Goal: Find specific page/section: Find specific page/section

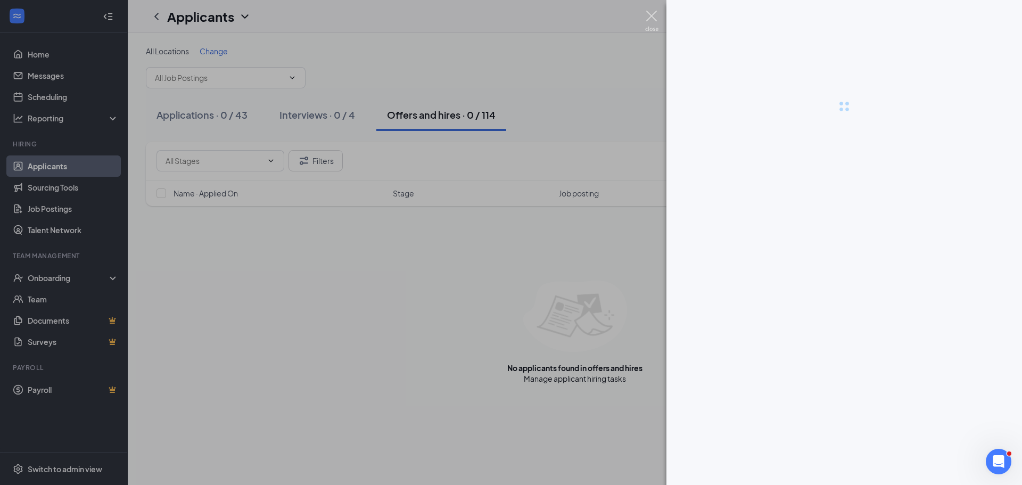
click at [651, 22] on img at bounding box center [651, 21] width 13 height 21
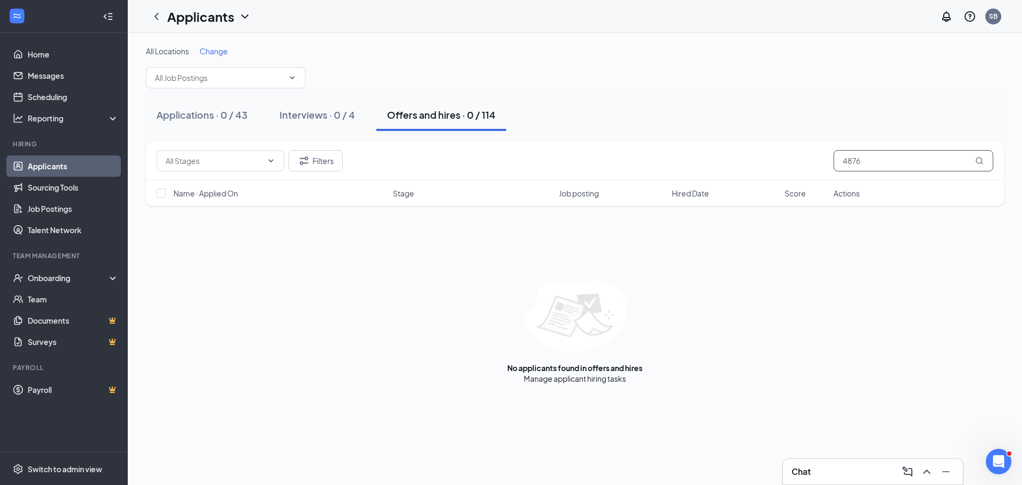
click at [879, 160] on input "4876" at bounding box center [913, 160] width 160 height 21
paste input "213-646-"
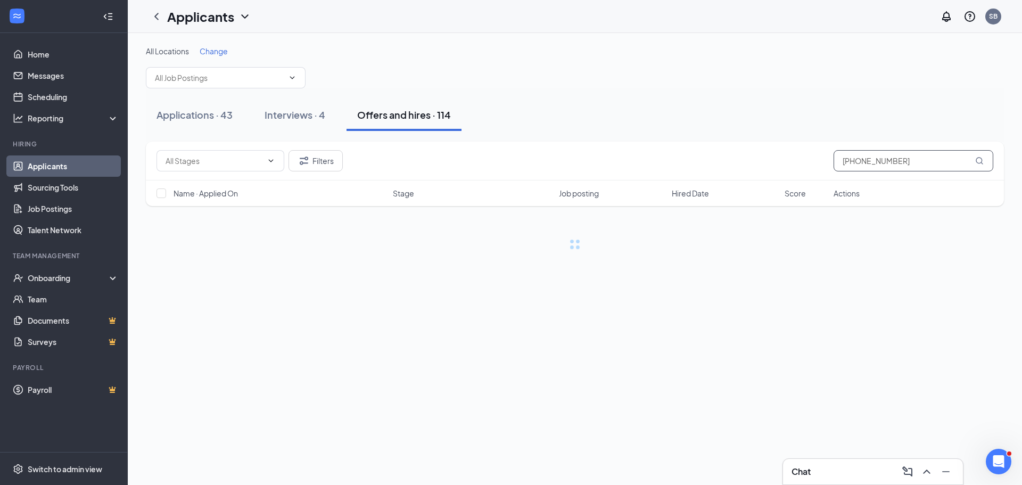
click at [853, 162] on input "[PHONE_NUMBER]" at bounding box center [913, 160] width 160 height 21
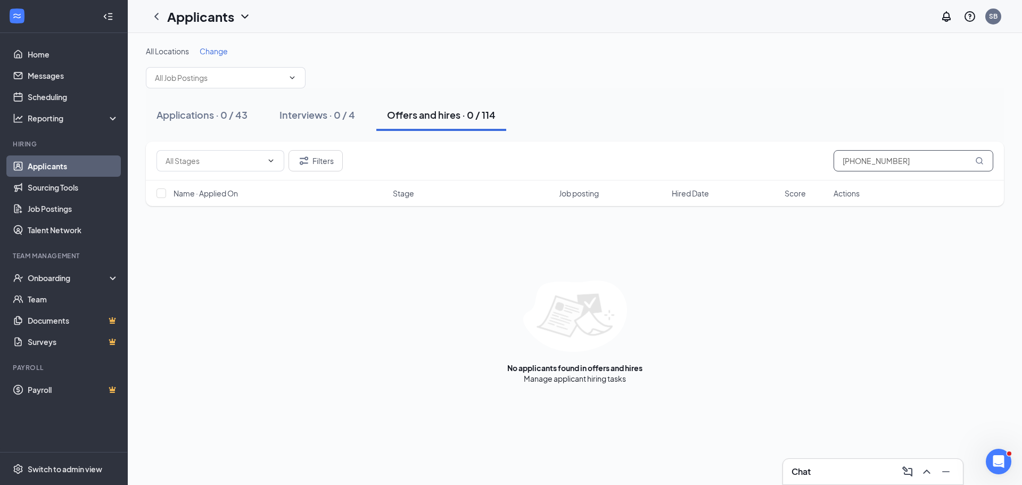
click at [860, 164] on input "[PHONE_NUMBER]" at bounding box center [913, 160] width 160 height 21
drag, startPoint x: 860, startPoint y: 158, endPoint x: 810, endPoint y: 157, distance: 50.0
click at [810, 157] on div "Filters [PHONE_NUMBER]" at bounding box center [574, 160] width 836 height 21
drag, startPoint x: 857, startPoint y: 161, endPoint x: 763, endPoint y: 161, distance: 93.6
click at [763, 161] on div "Filters [PHONE_NUMBER]" at bounding box center [574, 160] width 836 height 21
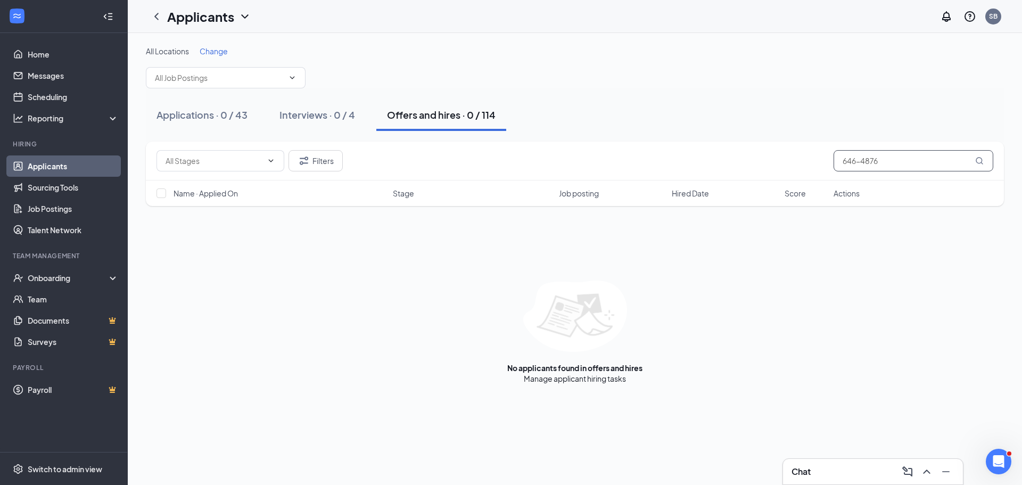
type input "646-4876"
click at [876, 159] on input "646-4876" at bounding box center [913, 160] width 160 height 21
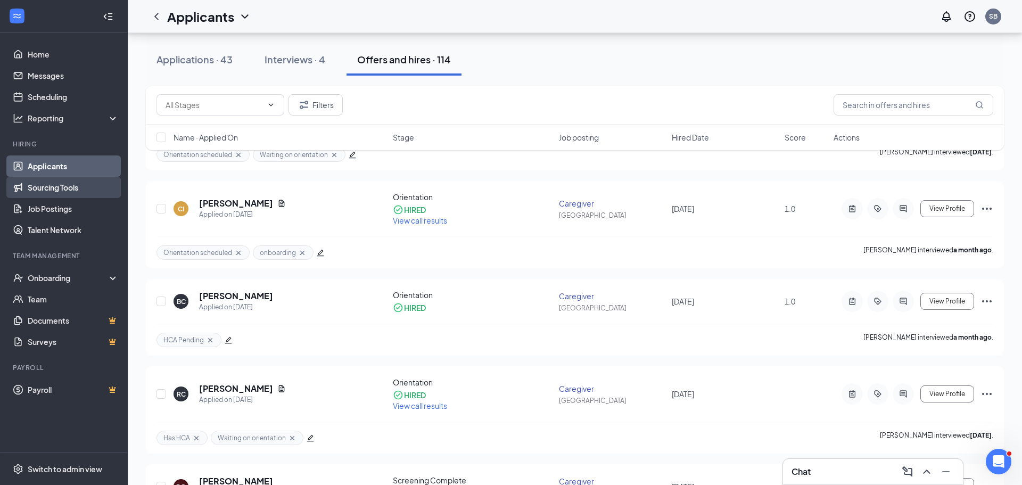
scroll to position [190, 0]
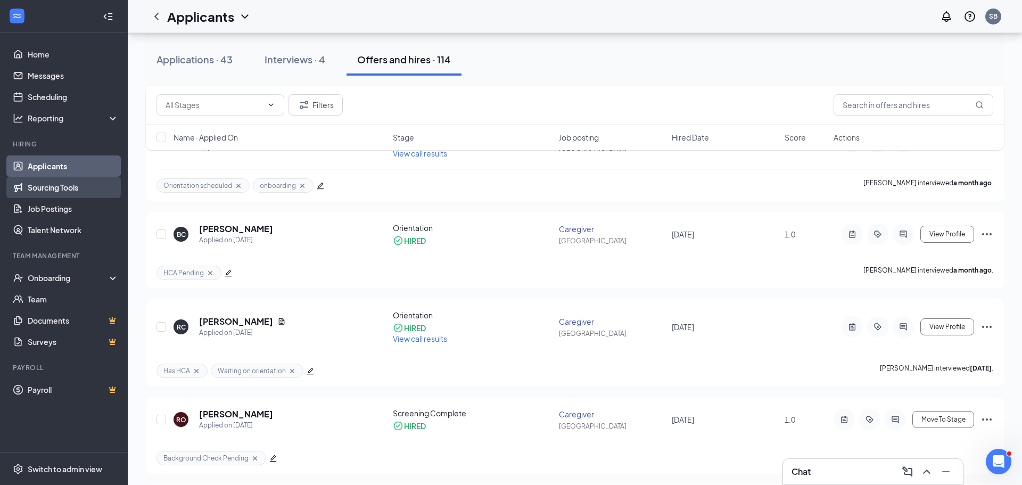
click at [65, 195] on link "Sourcing Tools" at bounding box center [73, 187] width 91 height 21
